Goal: Task Accomplishment & Management: Complete application form

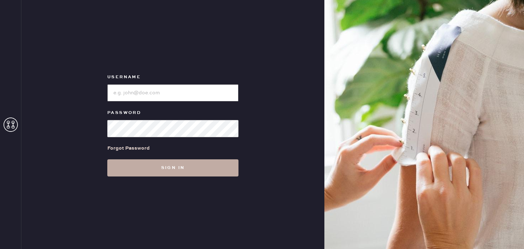
type input "Reformationstudiocity"
click at [163, 167] on button "Sign in" at bounding box center [172, 167] width 131 height 17
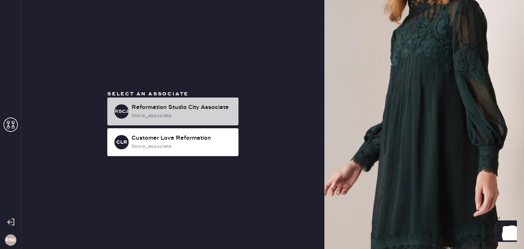
click at [194, 118] on div "store_associate" at bounding box center [182, 116] width 101 height 8
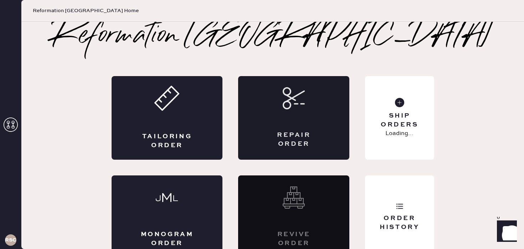
click at [288, 123] on div "Repair Order" at bounding box center [293, 117] width 111 height 83
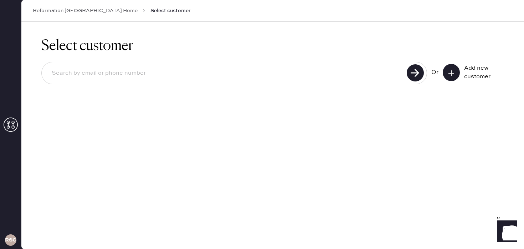
click at [139, 77] on input at bounding box center [225, 73] width 359 height 16
type input "8185854380"
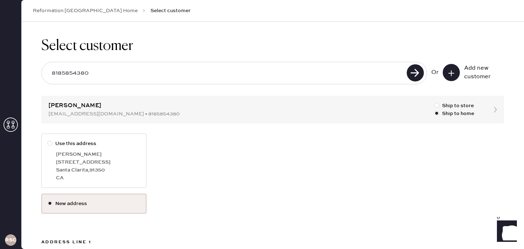
click at [106, 149] on label "Use this address [PERSON_NAME][GEOGRAPHIC_DATA][STREET_ADDRESS]" at bounding box center [93, 160] width 105 height 54
click at [48, 140] on input "Use this address" at bounding box center [47, 139] width 0 height 0
radio input "true"
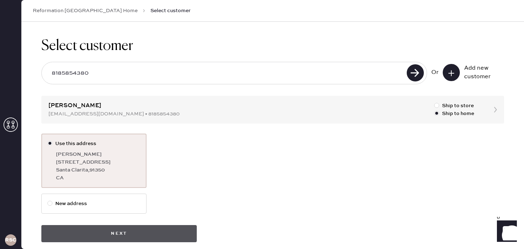
click at [124, 229] on button "Next" at bounding box center [119, 233] width 156 height 17
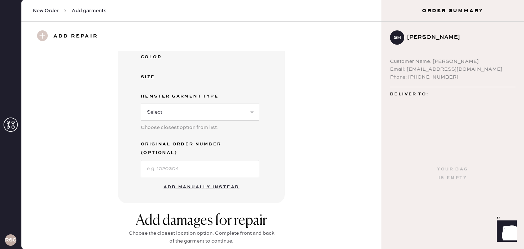
click at [195, 180] on button "Add manually instead" at bounding box center [201, 187] width 85 height 14
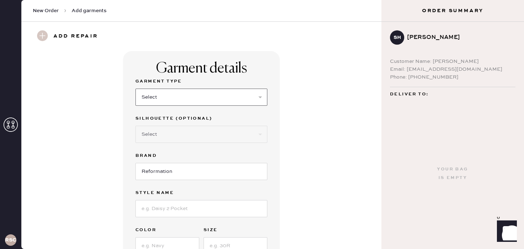
click at [183, 95] on select "Select Basic Skirt Jeans Leggings Pants Shorts Basic Sleeved Dress Basic Sleeve…" at bounding box center [202, 96] width 132 height 17
select select "4"
click at [136, 88] on select "Select Basic Skirt Jeans Leggings Pants Shorts Basic Sleeved Dress Basic Sleeve…" at bounding box center [202, 96] width 132 height 17
click at [175, 135] on select "Select Other" at bounding box center [202, 134] width 132 height 17
select select "11"
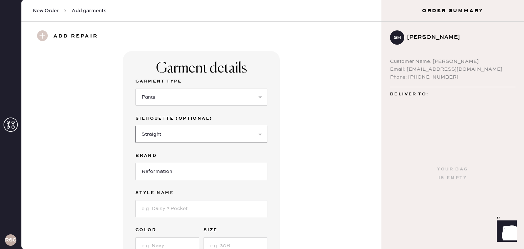
click at [136, 126] on select "Select Joggers Shorts Cropped Flare Boot Cut Straight Skinny Other" at bounding box center [202, 134] width 132 height 17
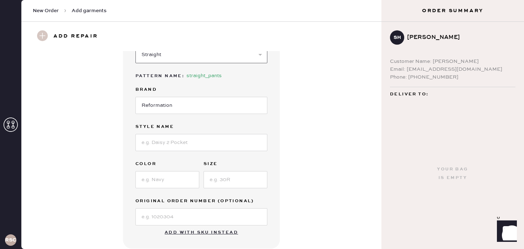
scroll to position [81, 0]
click at [169, 145] on input at bounding box center [202, 141] width 132 height 17
type input "Vida Low Rise"
click at [162, 173] on input at bounding box center [168, 178] width 64 height 17
type input "Mole"
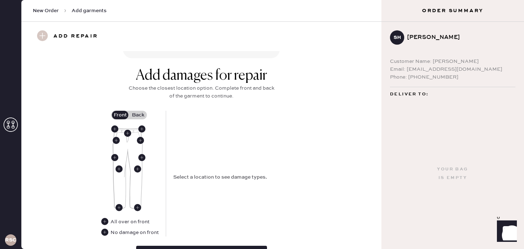
scroll to position [270, 0]
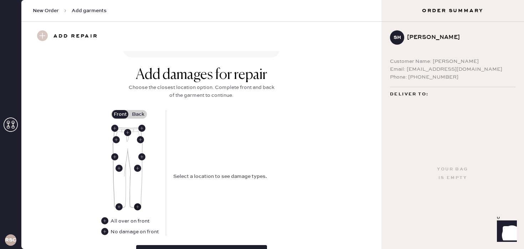
type input "4P"
click at [136, 209] on use at bounding box center [137, 206] width 7 height 7
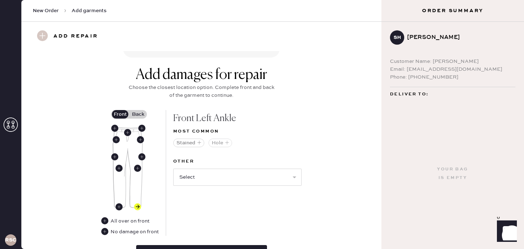
scroll to position [281, 0]
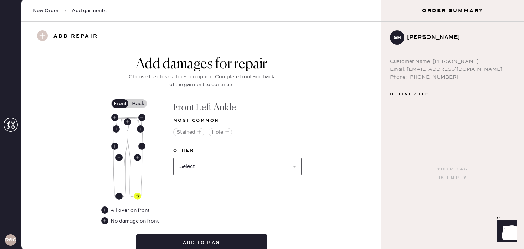
click at [210, 166] on select "Select Broken / Ripped Hem Broken Beads Broken Belt Loop Broken Button Broken E…" at bounding box center [237, 166] width 128 height 17
select select "1706"
click at [173, 158] on select "Select Broken / Ripped Hem Broken Beads Broken Belt Loop Broken Button Broken E…" at bounding box center [237, 166] width 128 height 17
select select
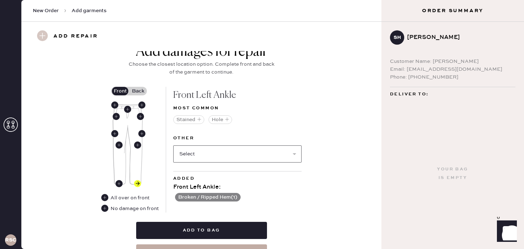
scroll to position [300, 0]
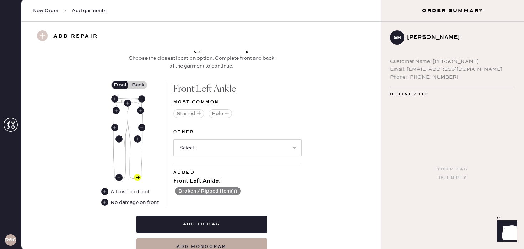
click at [137, 84] on label "Back" at bounding box center [138, 85] width 18 height 9
click at [138, 85] on input "Back" at bounding box center [138, 85] width 0 height 0
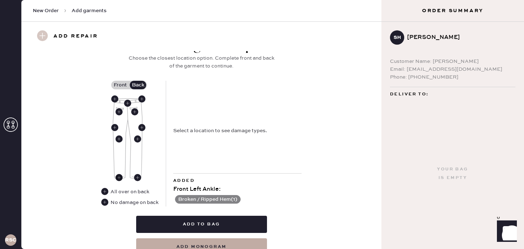
click at [119, 175] on use at bounding box center [119, 177] width 7 height 7
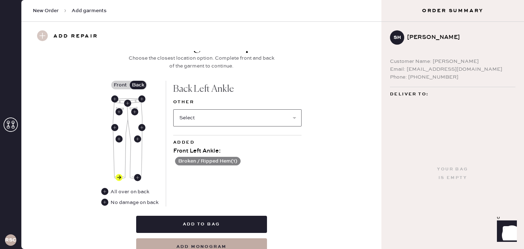
click at [224, 119] on select "Select Broken / Ripped Hem Broken Beads Broken Belt Loop Broken Button Broken E…" at bounding box center [237, 117] width 128 height 17
select select "1706"
click at [173, 109] on select "Select Broken / Ripped Hem Broken Beads Broken Belt Loop Broken Button Broken E…" at bounding box center [237, 117] width 128 height 17
select select
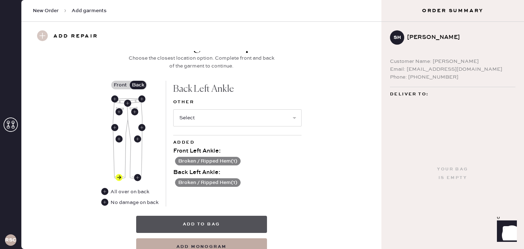
click at [207, 222] on button "Add to bag" at bounding box center [201, 223] width 131 height 17
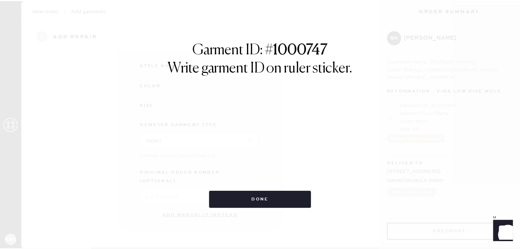
scroll to position [102, 0]
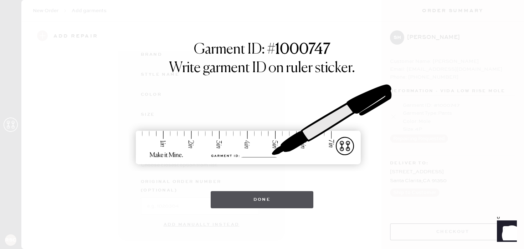
click at [249, 193] on button "Done" at bounding box center [262, 199] width 103 height 17
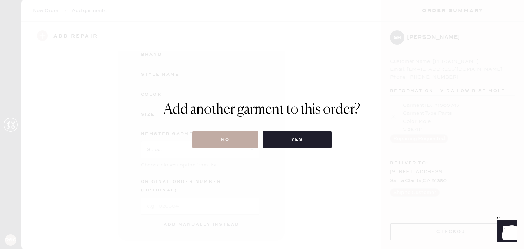
click at [230, 140] on button "No" at bounding box center [226, 139] width 66 height 17
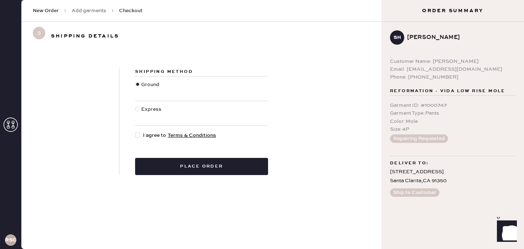
click at [139, 133] on div at bounding box center [137, 134] width 5 height 5
click at [136, 132] on input "I agree to Terms & Conditions" at bounding box center [135, 131] width 0 height 0
checkbox input "true"
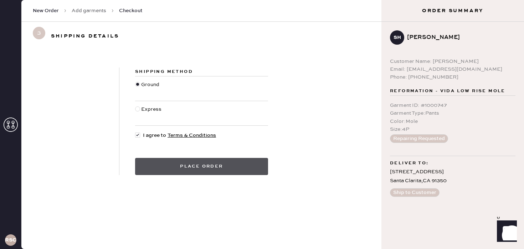
click at [191, 162] on button "Place order" at bounding box center [201, 166] width 133 height 17
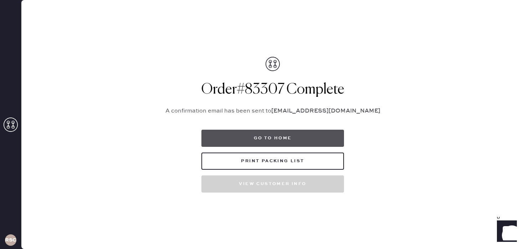
click at [268, 141] on button "Go to home" at bounding box center [273, 137] width 143 height 17
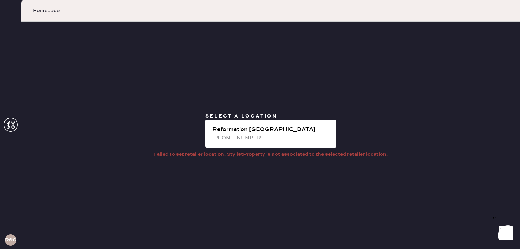
click at [13, 130] on icon at bounding box center [11, 124] width 14 height 14
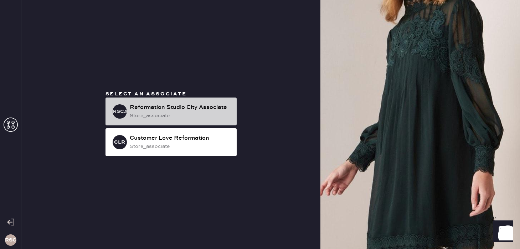
click at [161, 110] on div "Reformation Studio City Associate" at bounding box center [180, 107] width 101 height 9
